Goal: Transaction & Acquisition: Subscribe to service/newsletter

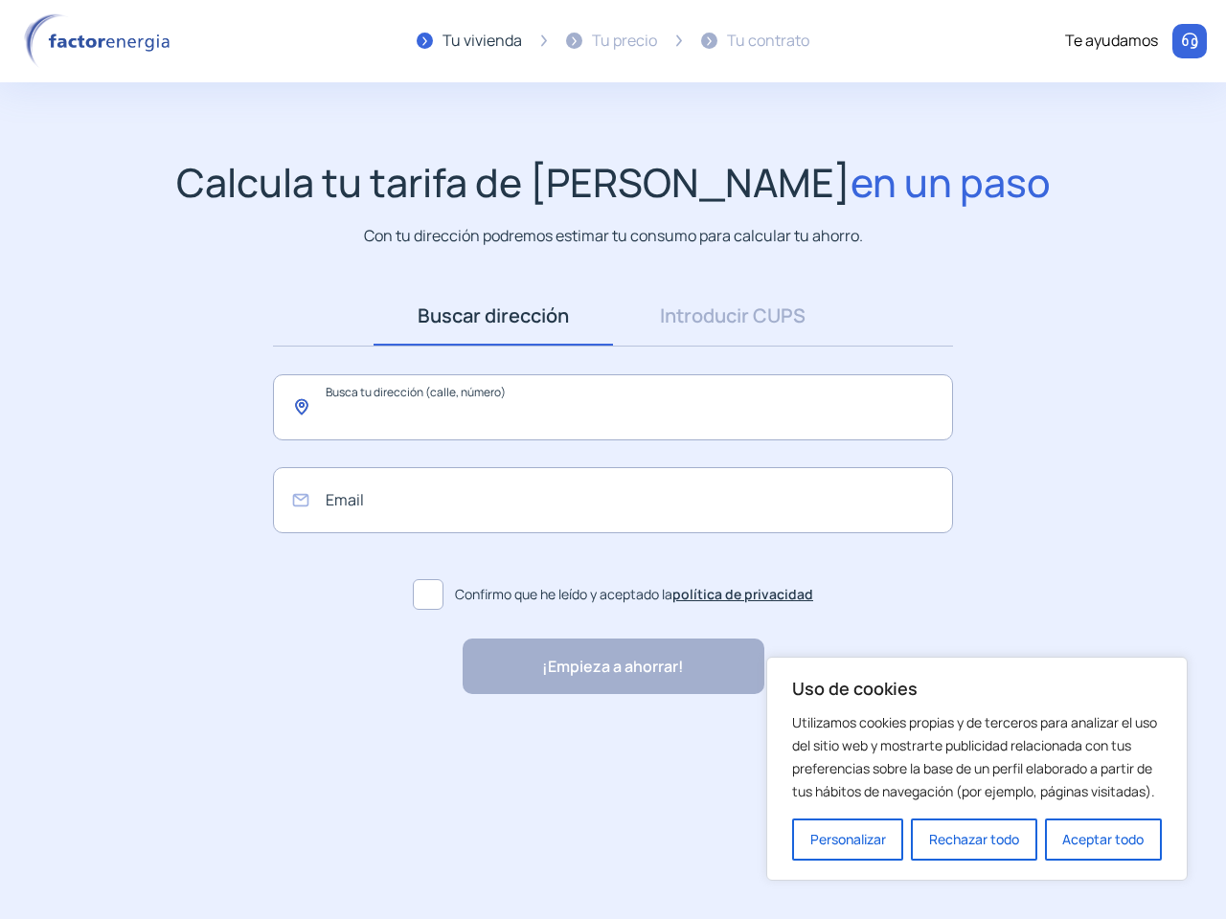
click at [613, 395] on input "text" at bounding box center [613, 407] width 680 height 66
click at [847, 840] on button "Personalizar" at bounding box center [847, 840] width 111 height 42
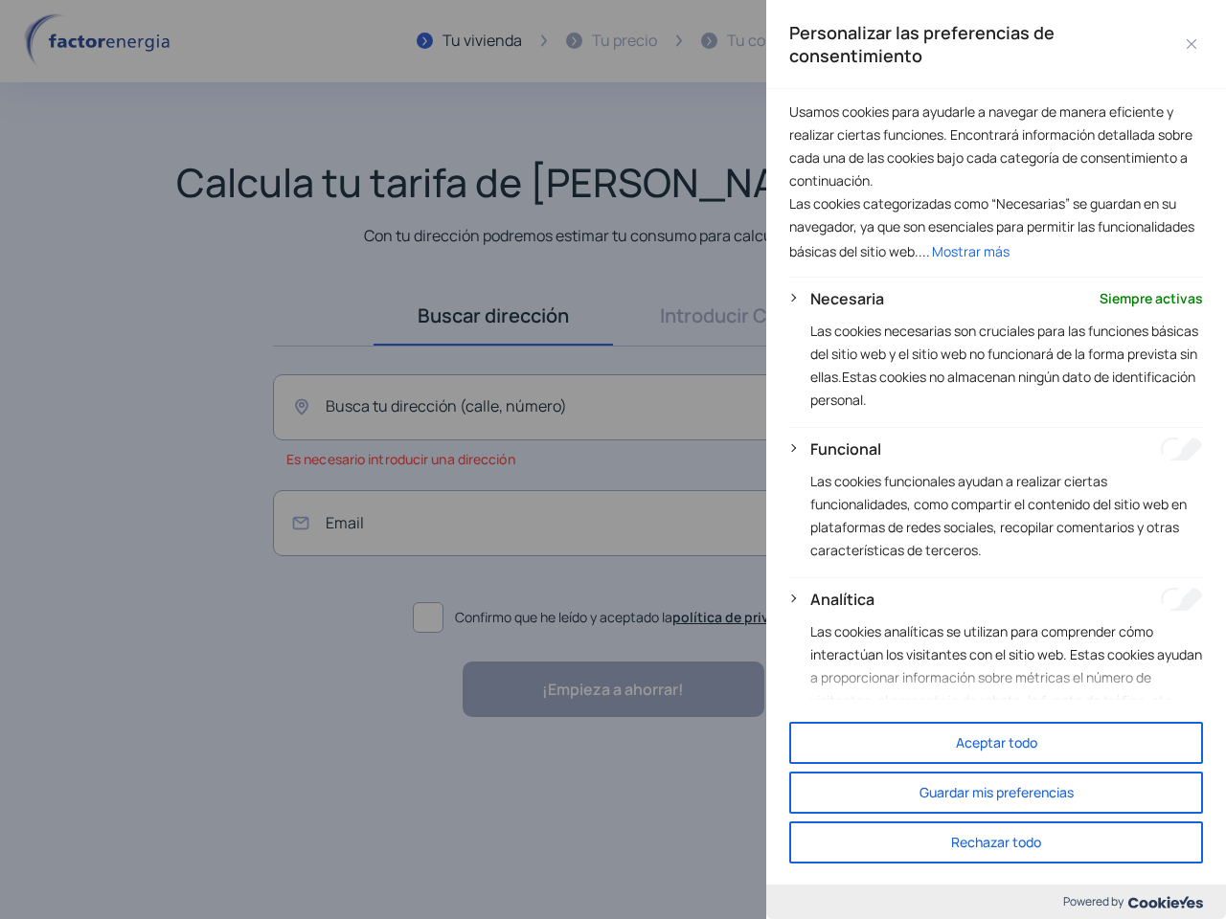
click at [974, 840] on div at bounding box center [613, 459] width 1226 height 919
click at [1103, 840] on button "Rechazar todo" at bounding box center [996, 843] width 414 height 42
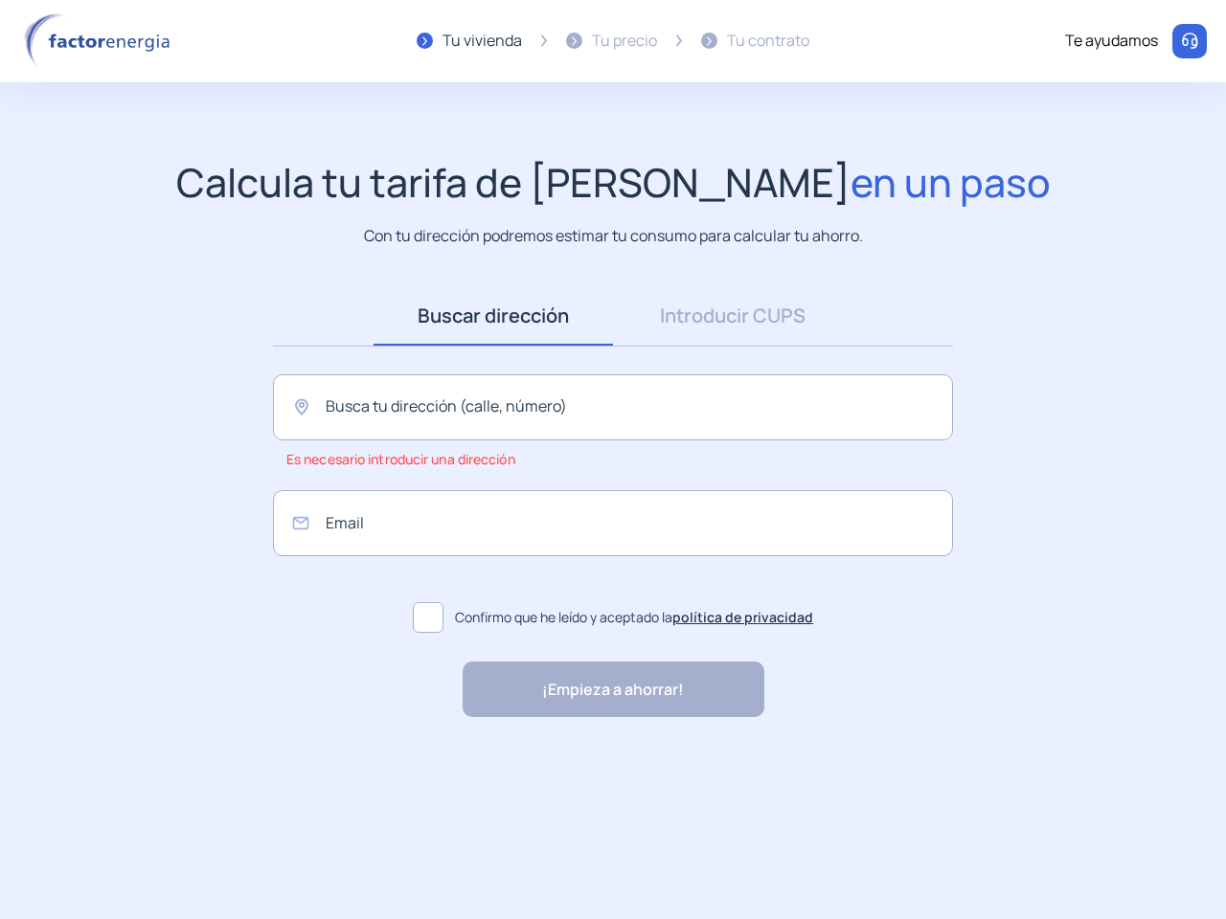
click at [1136, 41] on div "Te ayudamos" at bounding box center [1111, 41] width 93 height 25
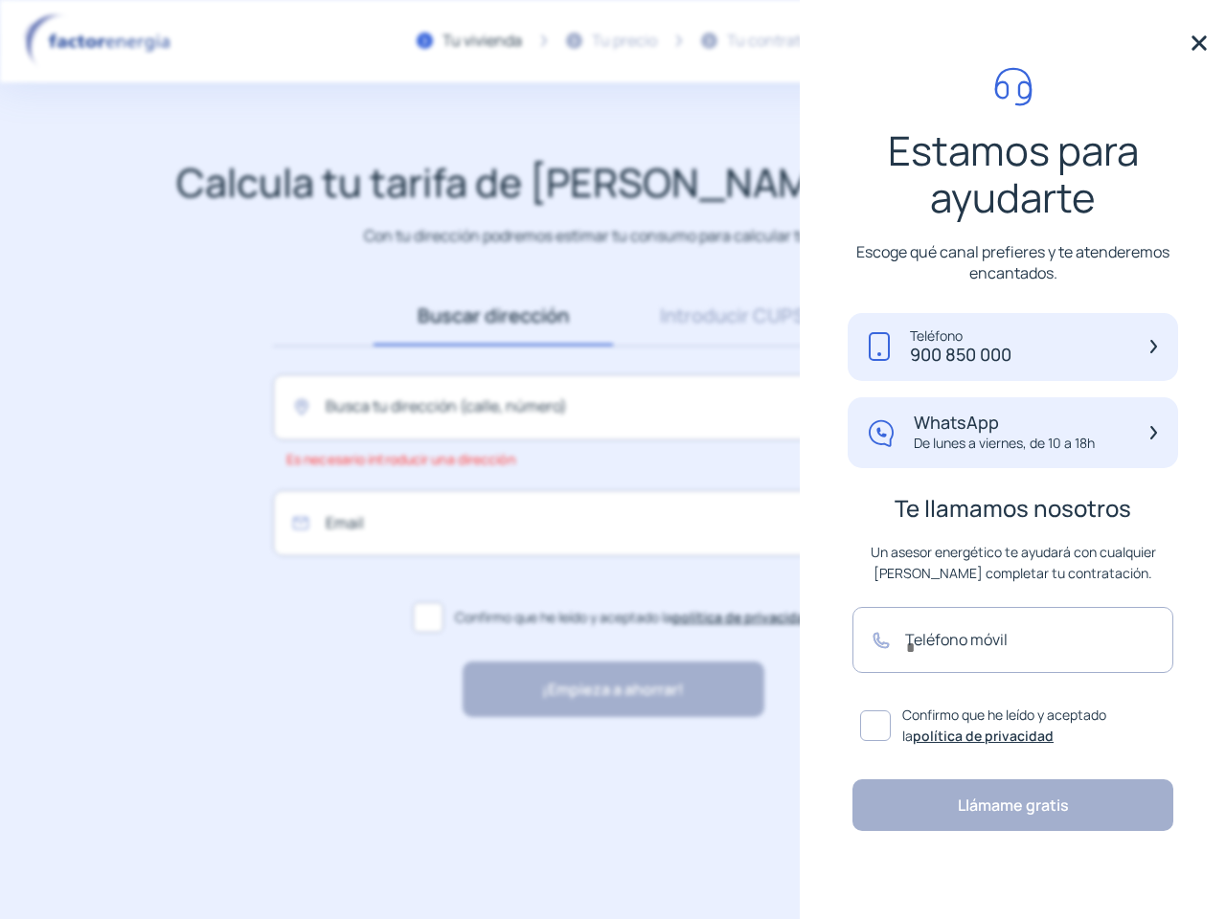
click at [493, 316] on link "Buscar dirección" at bounding box center [492, 315] width 239 height 59
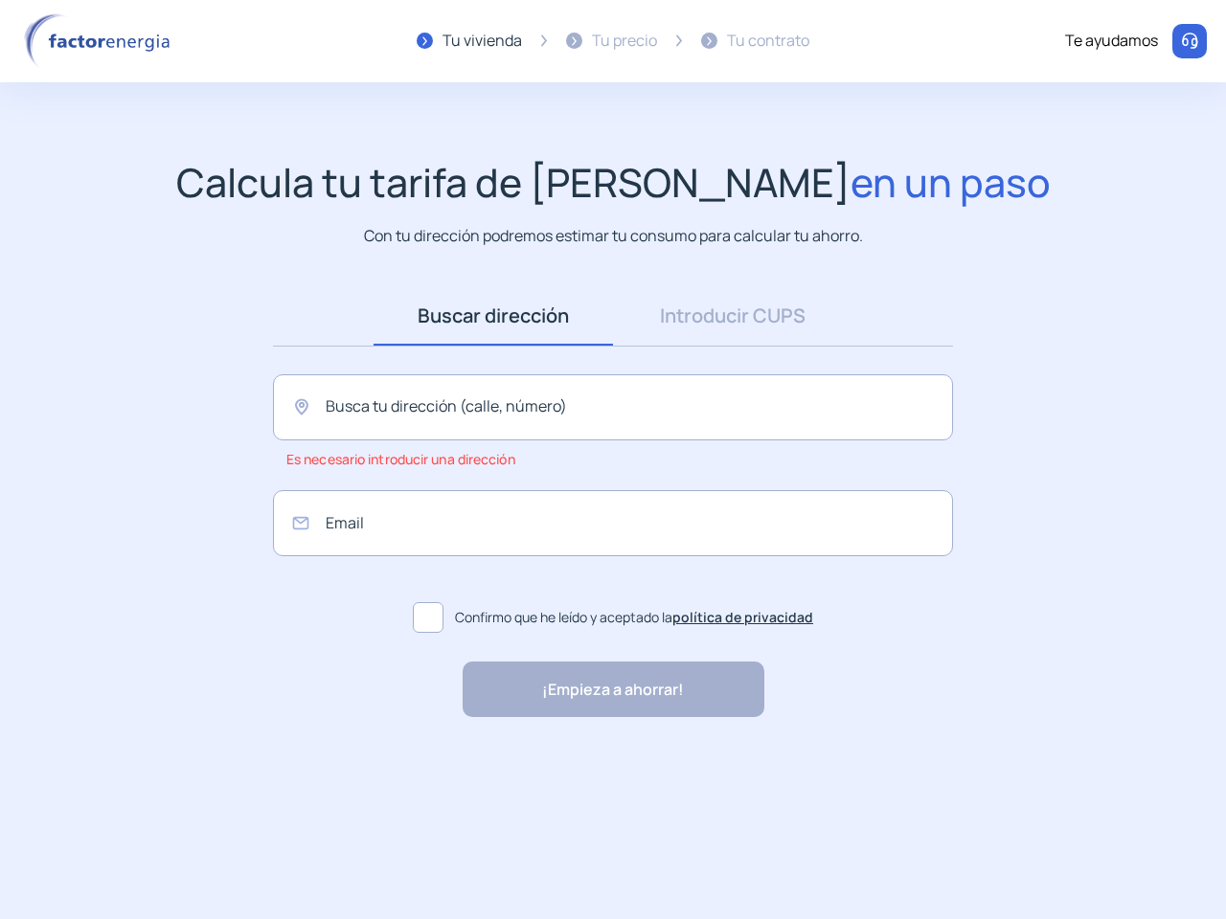
click at [733, 316] on link "Introducir CUPS" at bounding box center [732, 315] width 239 height 59
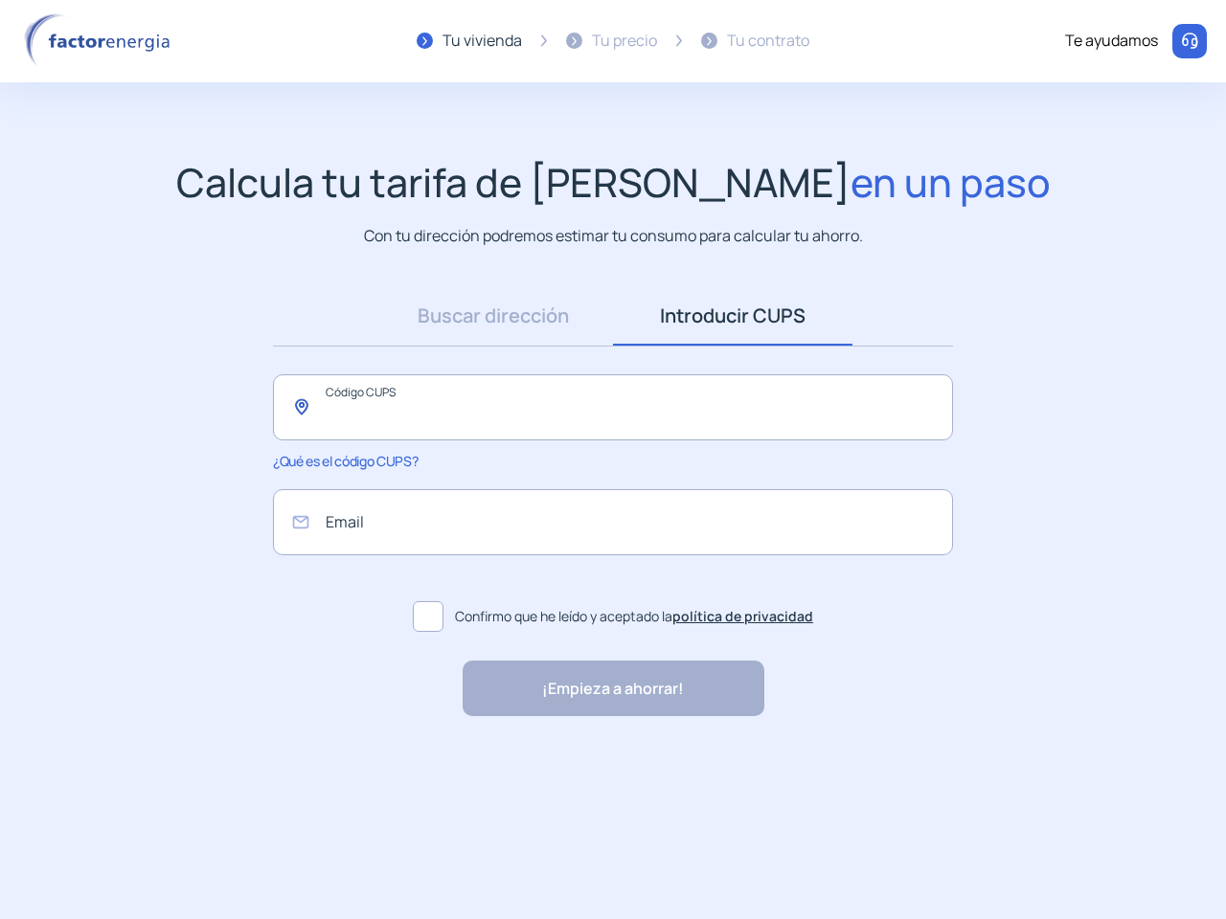
click at [613, 407] on input "text" at bounding box center [613, 407] width 680 height 66
click at [745, 594] on label "Confirmo que he leído y aceptado la política de privacidad" at bounding box center [613, 617] width 680 height 46
click at [613, 666] on div "¡Empieza a ahorrar! "Excelente servicio y atención al cliente" "Respeto por el …" at bounding box center [613, 689] width 302 height 56
